Goal: Task Accomplishment & Management: Use online tool/utility

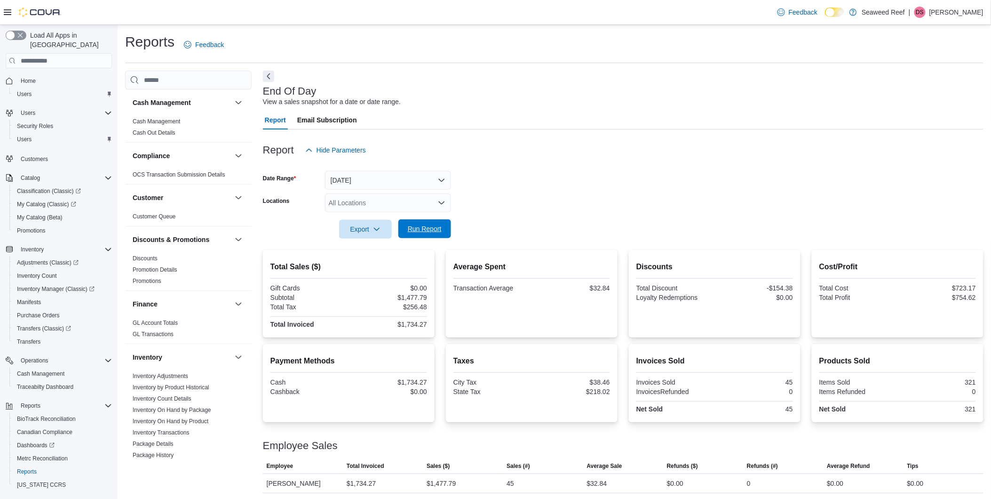
click at [415, 228] on span "Run Report" at bounding box center [425, 228] width 34 height 9
click at [415, 232] on span "Run Report" at bounding box center [425, 228] width 34 height 9
click at [412, 234] on span "Run Report" at bounding box center [424, 228] width 41 height 19
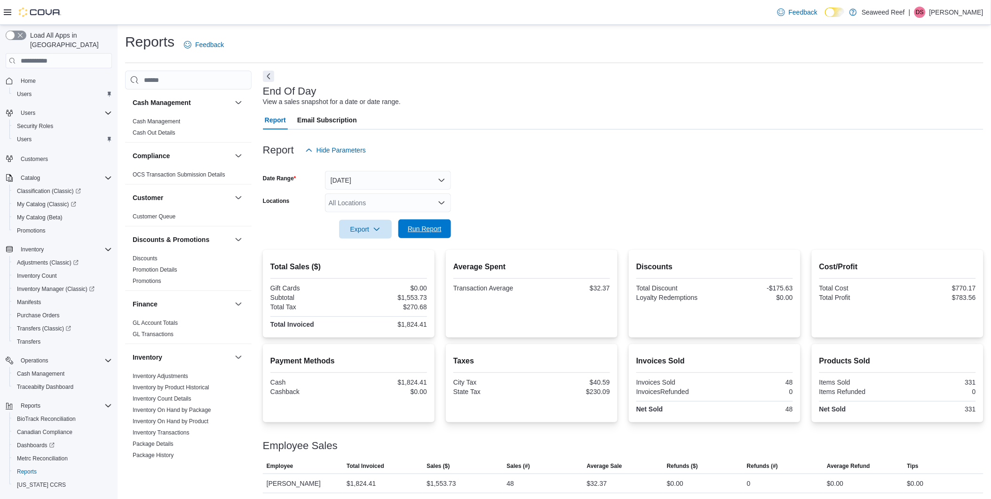
click at [412, 234] on span "Run Report" at bounding box center [424, 228] width 41 height 19
click at [437, 229] on span "Run Report" at bounding box center [425, 228] width 34 height 9
click at [444, 231] on span "Run Report" at bounding box center [424, 228] width 41 height 19
click at [417, 230] on span "Run Report" at bounding box center [425, 228] width 34 height 9
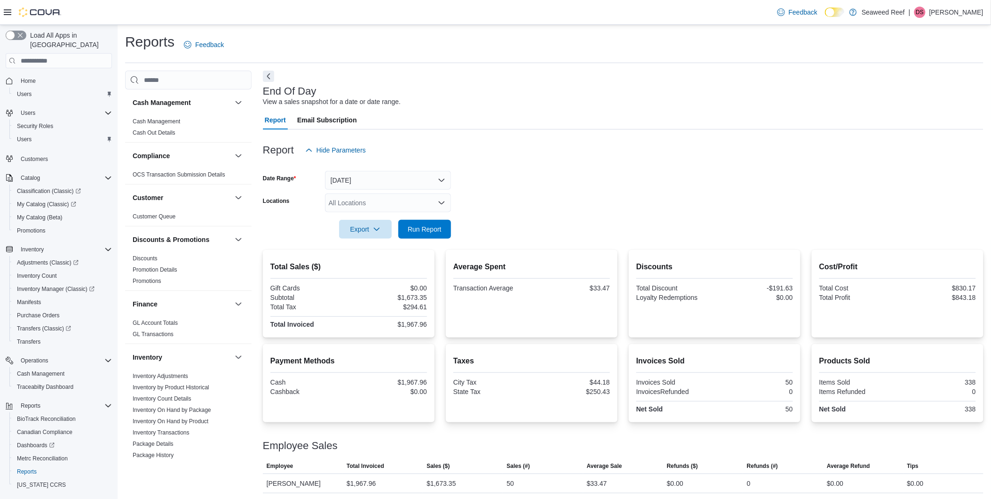
click at [604, 182] on form "Date Range [DATE] Locations All Locations Export Run Report" at bounding box center [623, 198] width 721 height 79
click at [439, 229] on span "Run Report" at bounding box center [425, 228] width 34 height 9
